Goal: Check status

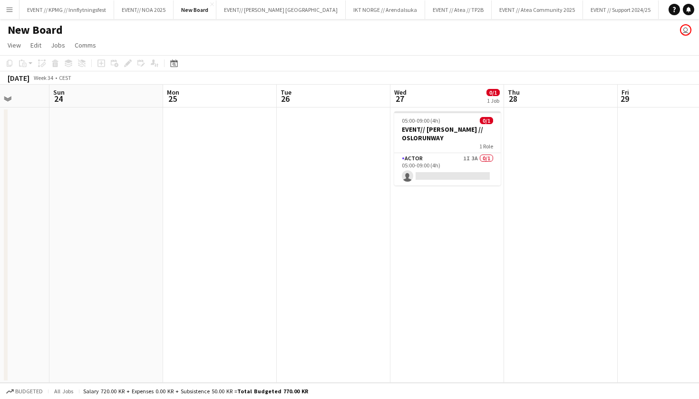
scroll to position [0, 366]
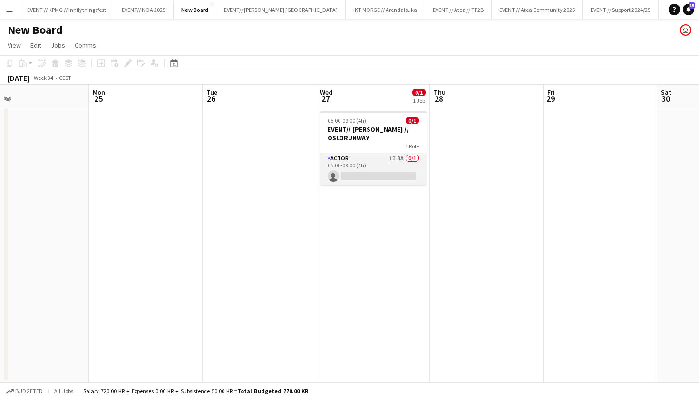
click at [390, 160] on app-card-role "Actor 1I 3A 0/1 05:00-09:00 (4h) single-neutral-actions" at bounding box center [373, 169] width 106 height 32
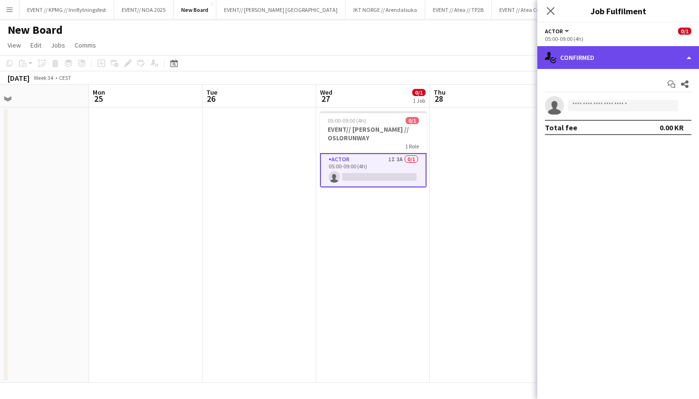
click at [666, 49] on div "single-neutral-actions-check-2 Confirmed" at bounding box center [618, 57] width 162 height 23
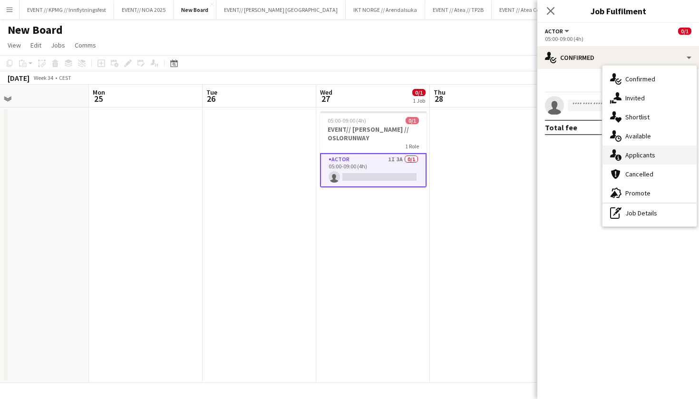
click at [665, 154] on div "single-neutral-actions-information Applicants" at bounding box center [649, 154] width 94 height 19
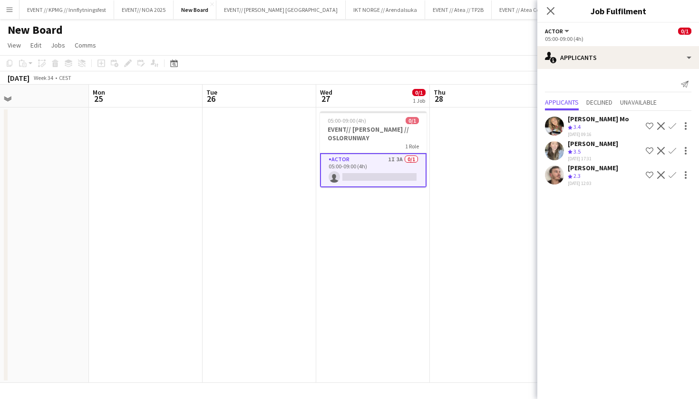
click at [381, 285] on app-date-cell "05:00-09:00 (4h) 0/1 EVENT// [PERSON_NAME] // OSLORUNWAY 1 Role Actor 1I 3A 0/1…" at bounding box center [373, 244] width 114 height 275
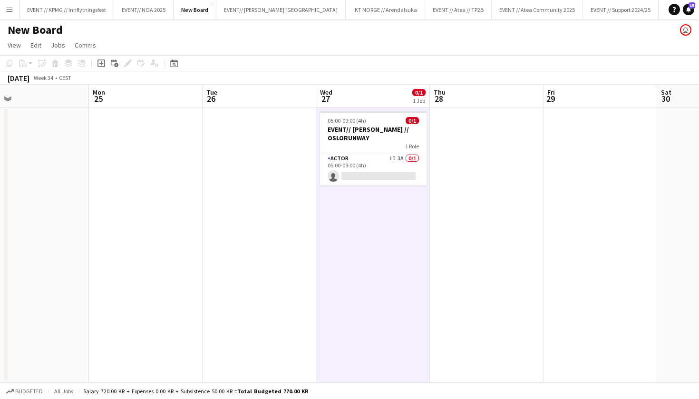
click at [439, 257] on app-date-cell at bounding box center [487, 244] width 114 height 275
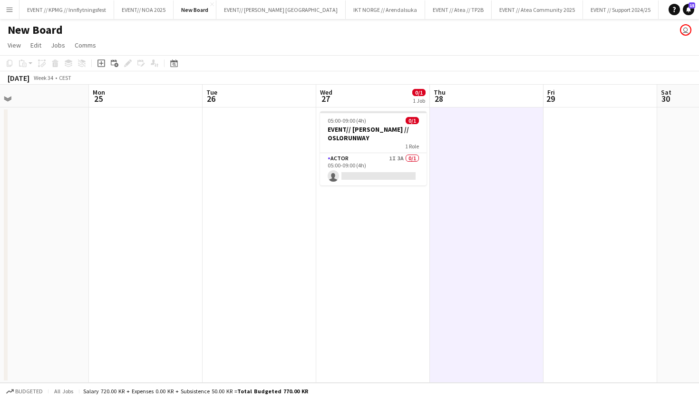
scroll to position [0, 0]
click at [259, 15] on button "EVENT// SIRK NORGE Close" at bounding box center [280, 9] width 129 height 19
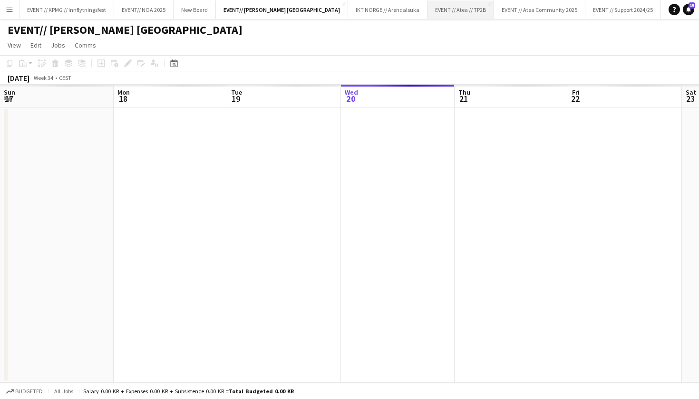
scroll to position [0, 227]
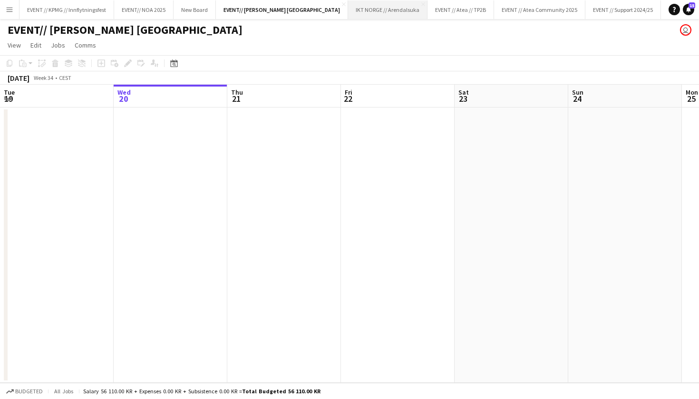
click at [348, 6] on button "IKT NORGE // Arendalsuka Close" at bounding box center [387, 9] width 79 height 19
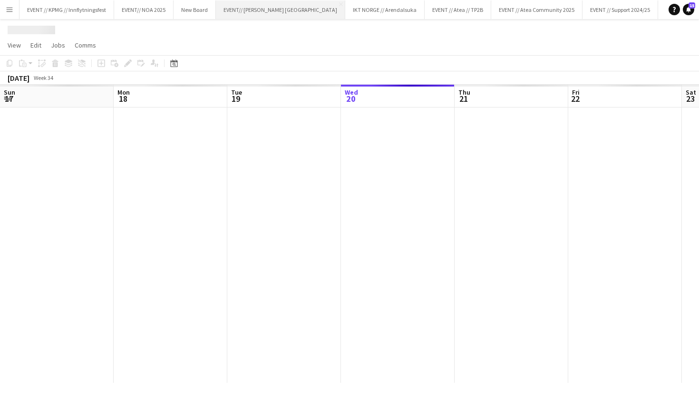
scroll to position [0, 227]
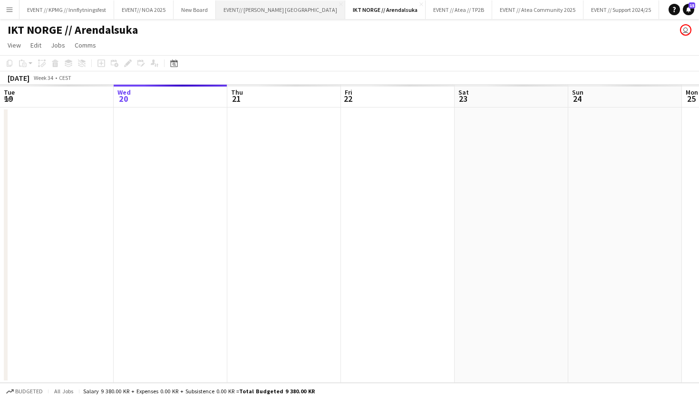
click at [248, 13] on button "EVENT// SIRK NORGE Close" at bounding box center [280, 9] width 129 height 19
